Goal: Transaction & Acquisition: Purchase product/service

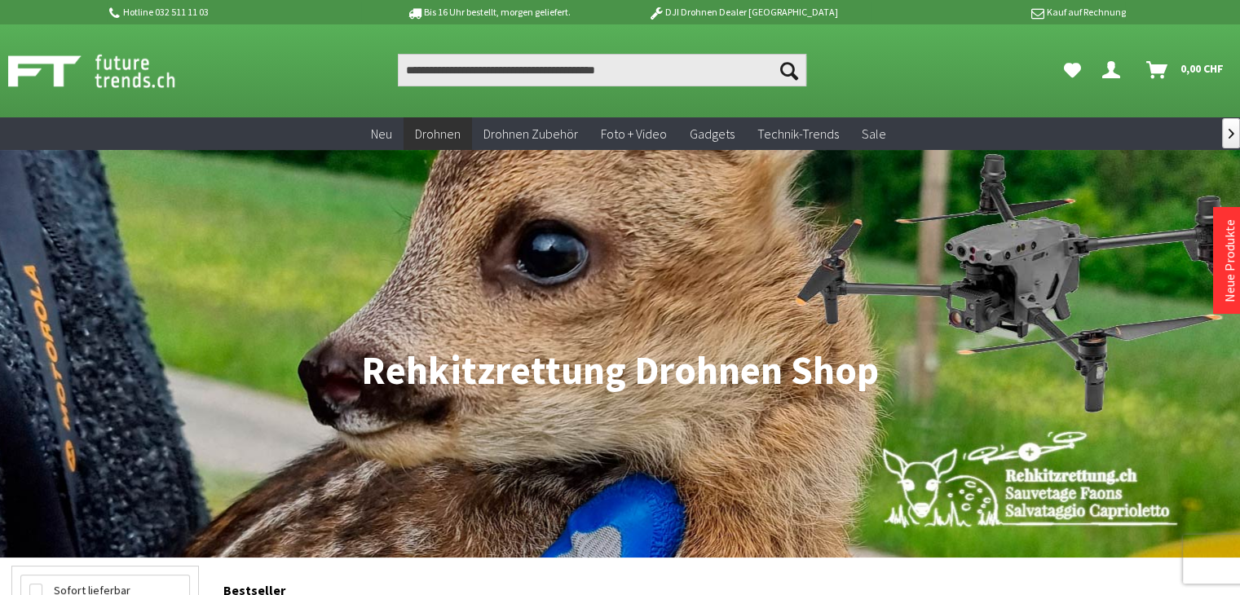
drag, startPoint x: 811, startPoint y: 358, endPoint x: 804, endPoint y: 381, distance: 24.0
click at [812, 361] on h1 "Rehkitzrettung Drohnen Shop" at bounding box center [619, 370] width 1217 height 41
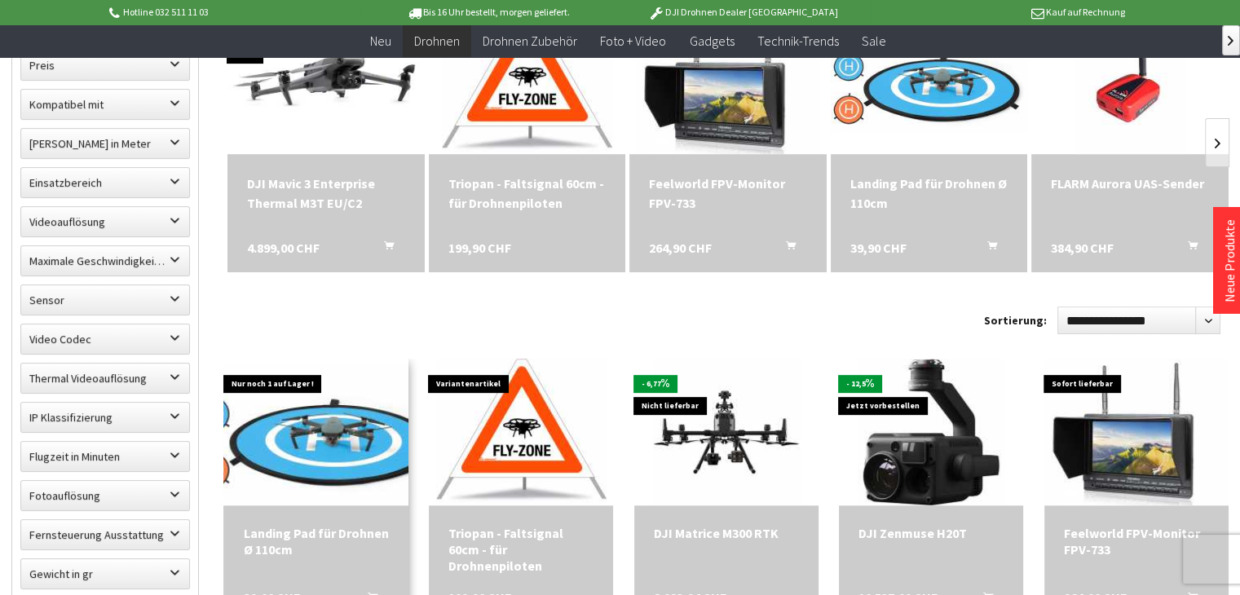
scroll to position [652, 0]
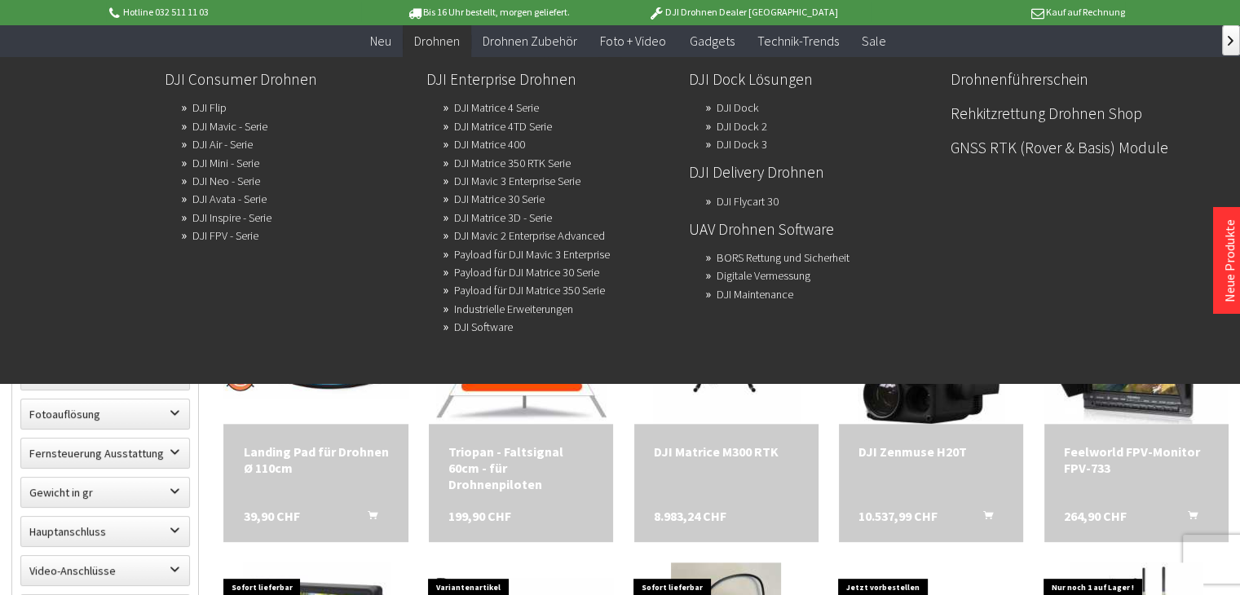
click at [440, 42] on span "Drohnen" at bounding box center [437, 41] width 46 height 16
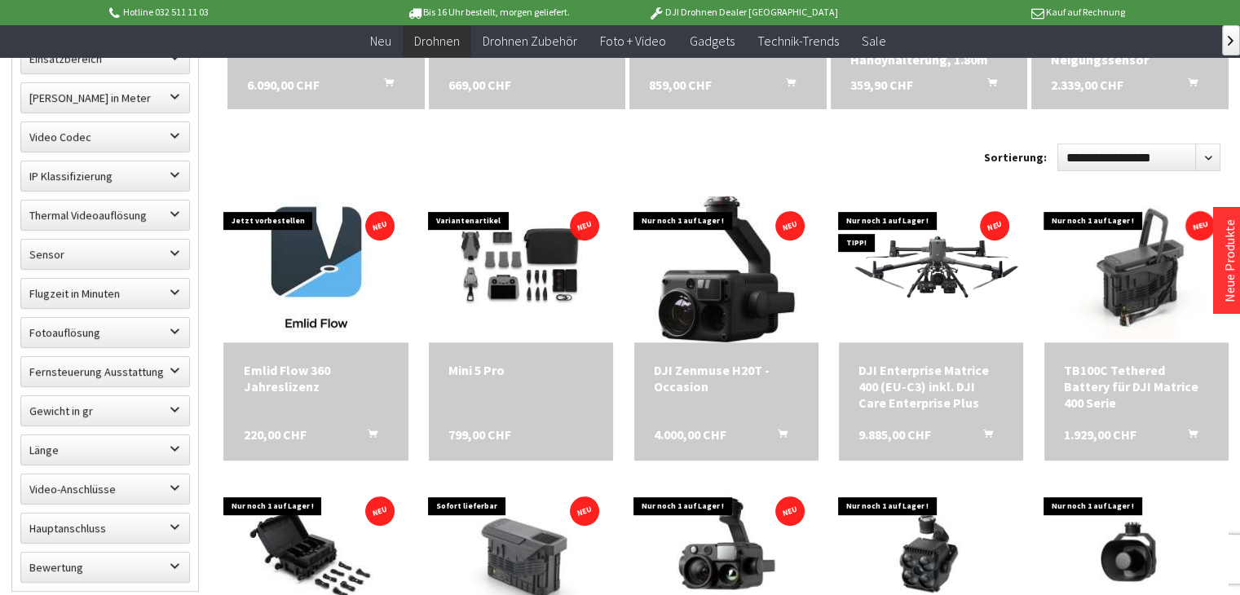
scroll to position [815, 0]
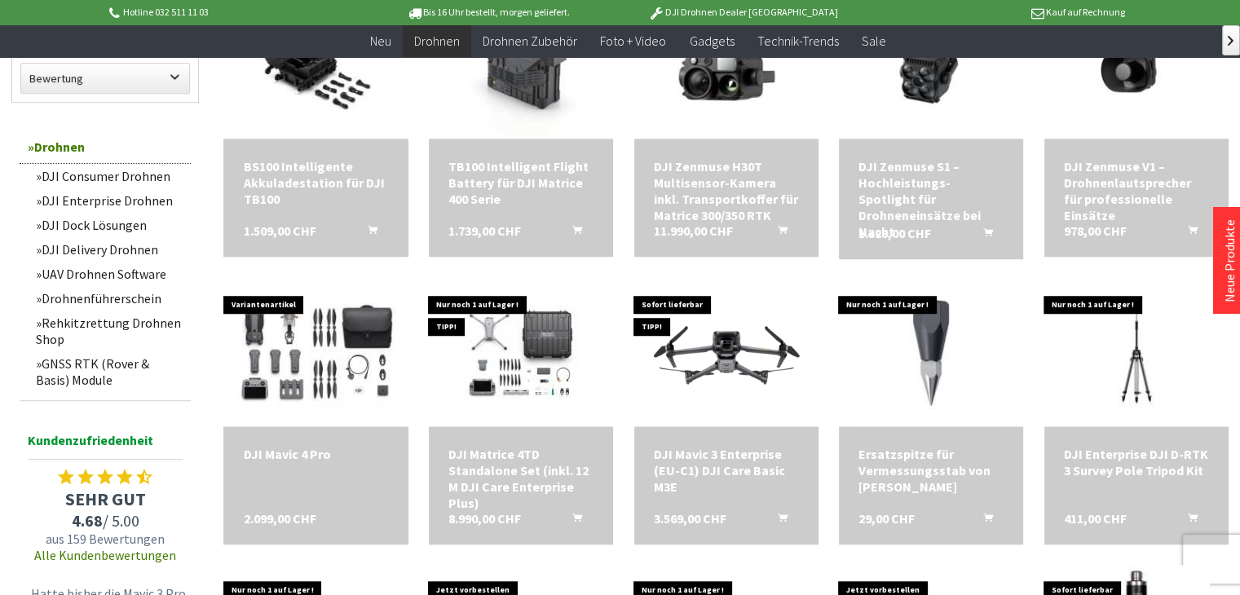
scroll to position [1304, 0]
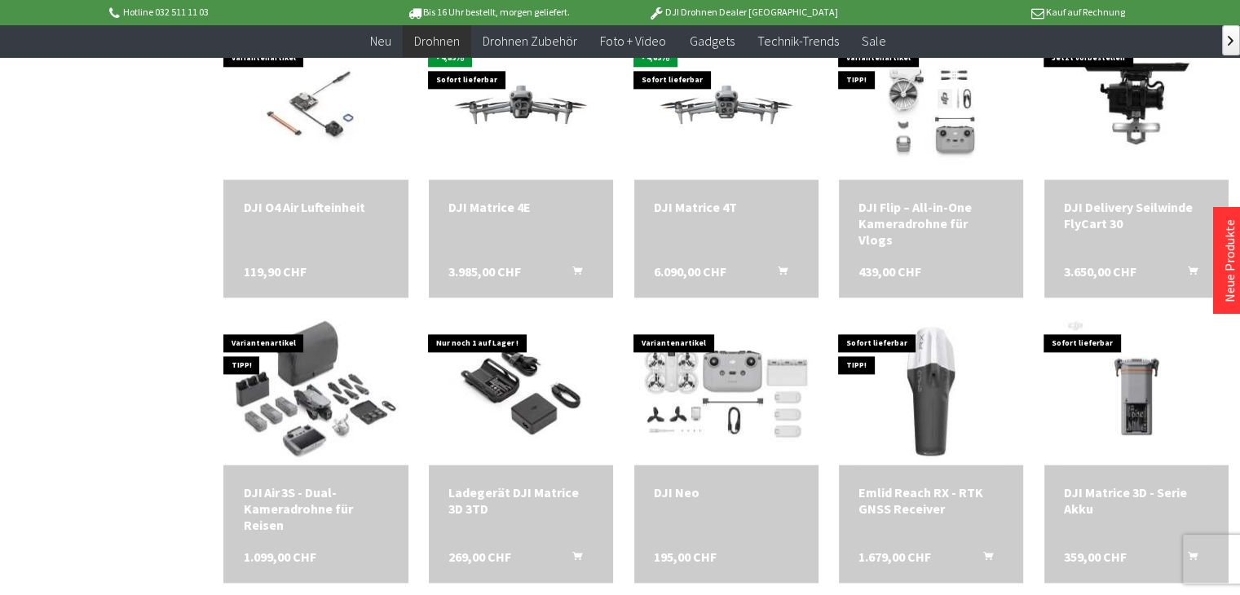
scroll to position [2047, 0]
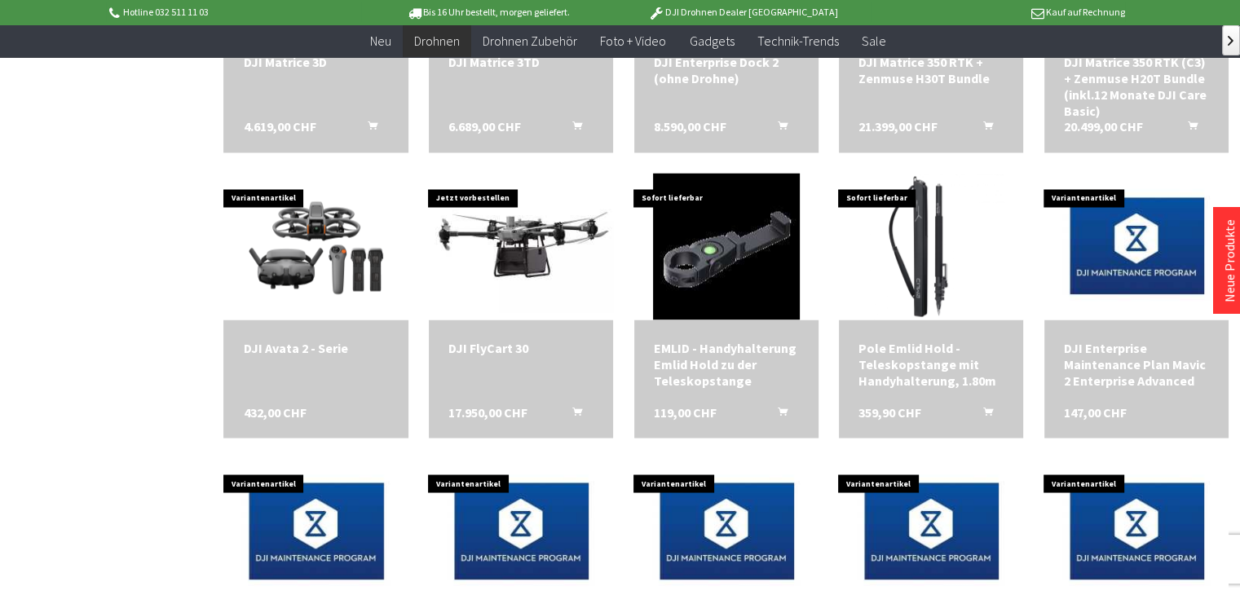
scroll to position [2591, 0]
